Goal: Task Accomplishment & Management: Complete application form

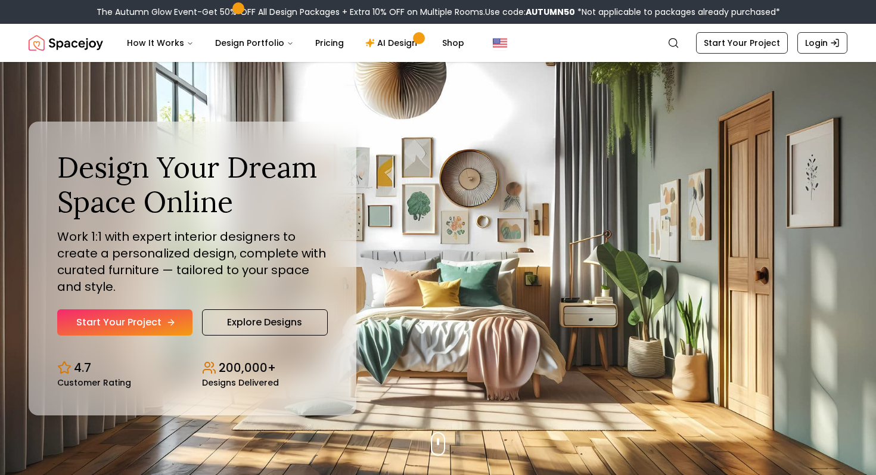
click at [168, 315] on link "Start Your Project" at bounding box center [124, 322] width 135 height 26
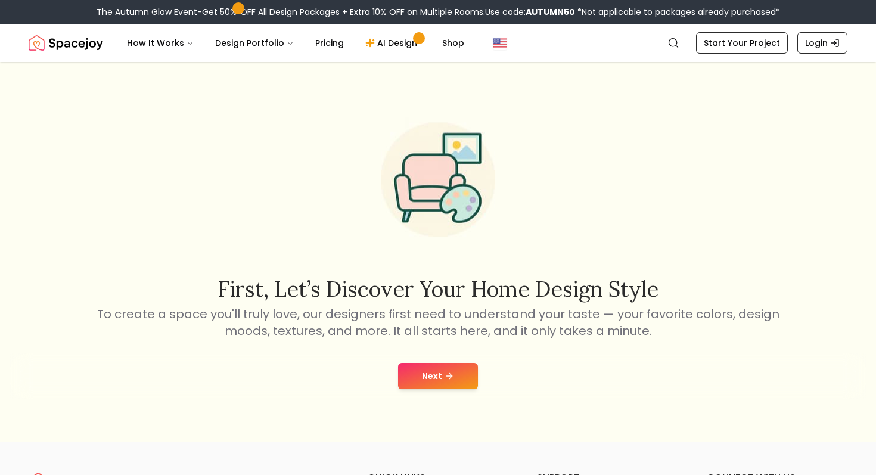
click at [443, 363] on div "Next" at bounding box center [438, 376] width 80 height 26
click at [446, 385] on button "Next" at bounding box center [438, 376] width 80 height 26
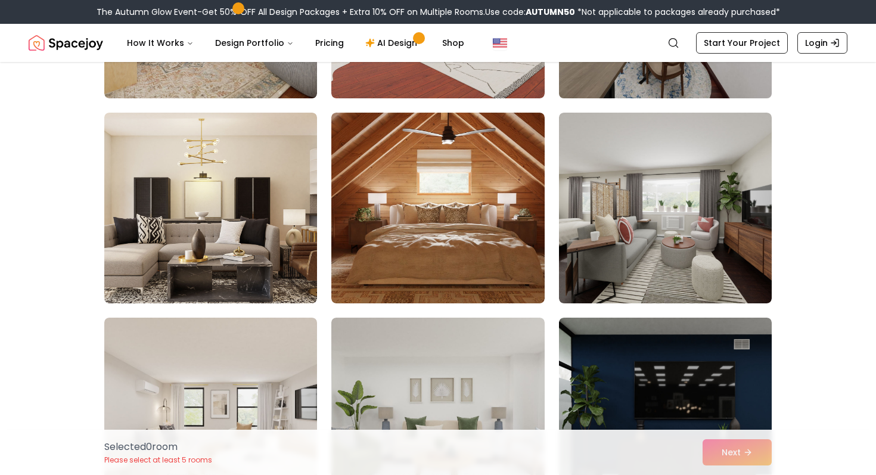
scroll to position [3669, 0]
